Goal: Find specific page/section: Find specific page/section

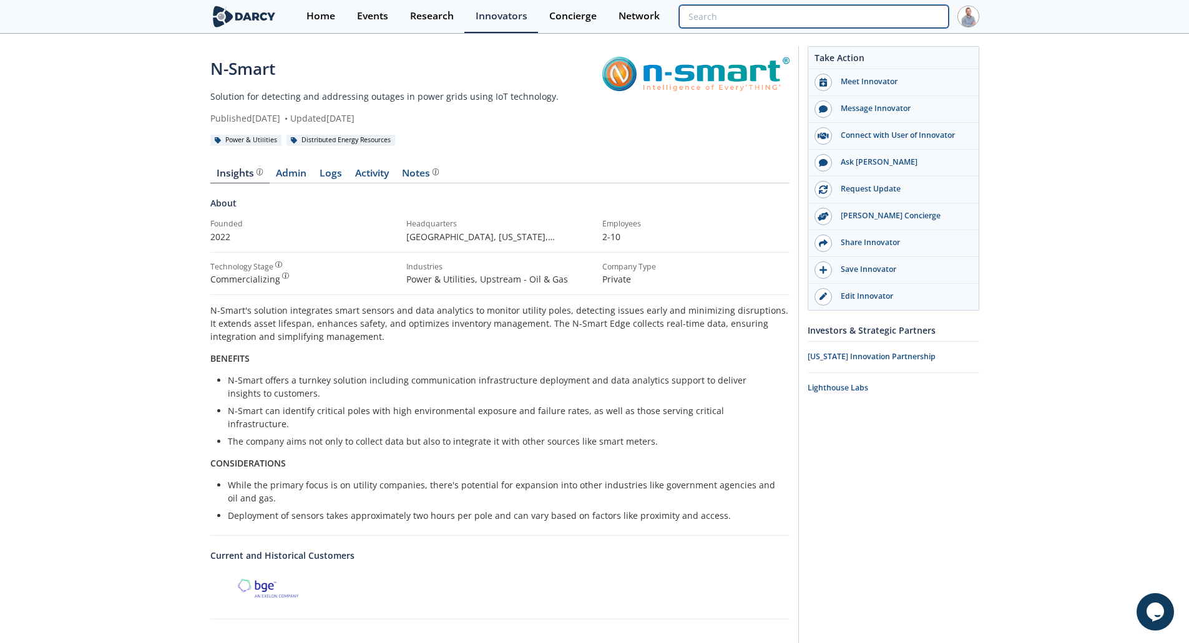
click at [937, 23] on input "search" at bounding box center [813, 16] width 269 height 23
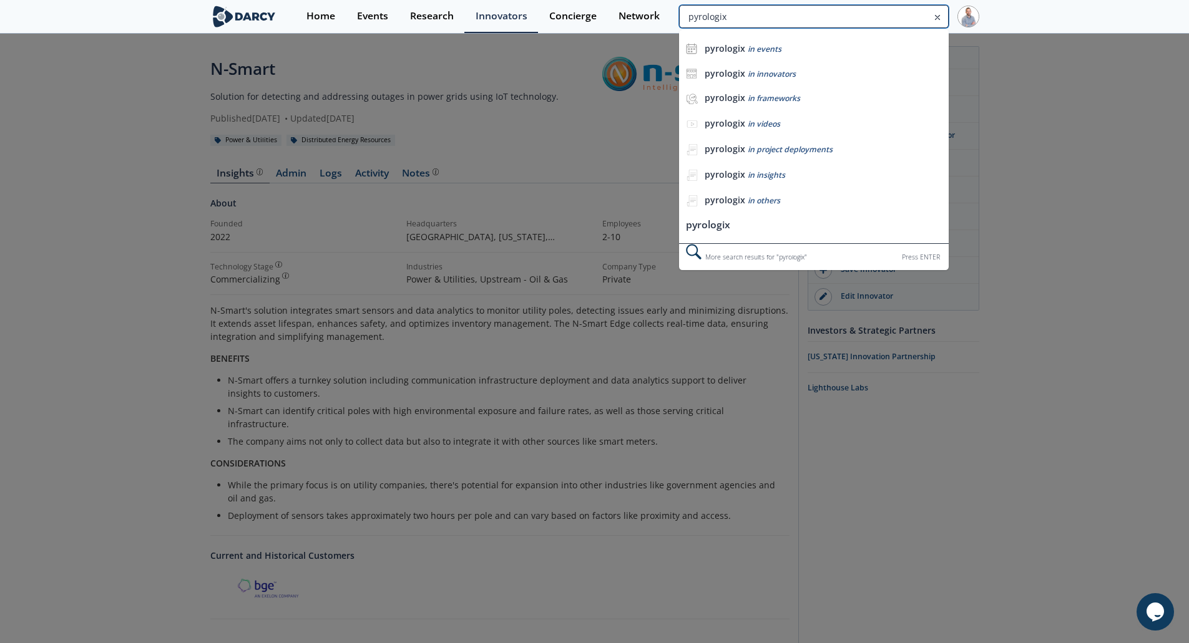
type input "pyrologix"
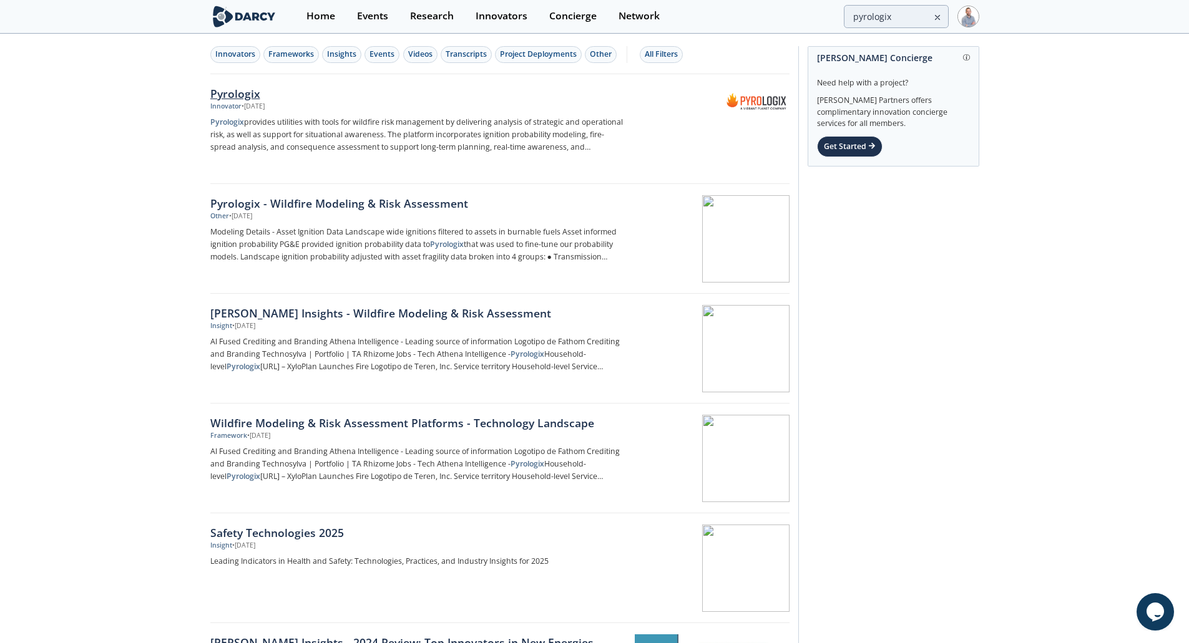
click at [246, 99] on div "​Pyrologix" at bounding box center [416, 93] width 413 height 16
